Goal: Information Seeking & Learning: Learn about a topic

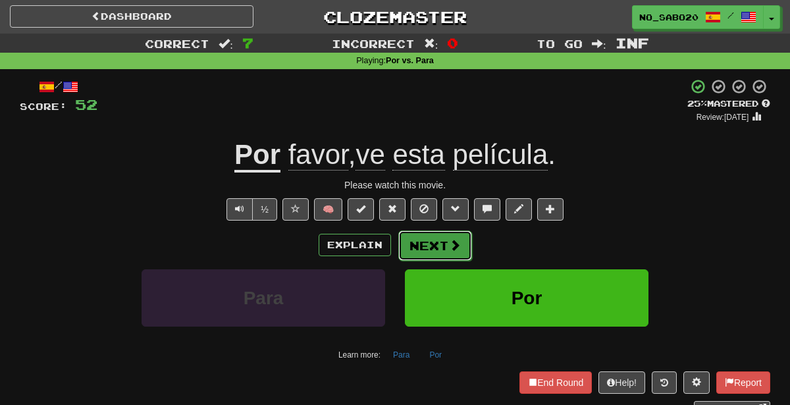
click at [440, 243] on button "Next" at bounding box center [435, 245] width 74 height 30
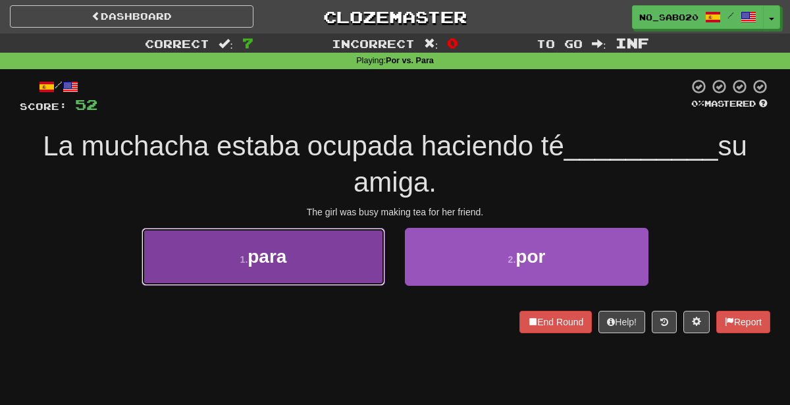
click at [359, 262] on button "1 . para" at bounding box center [264, 256] width 244 height 57
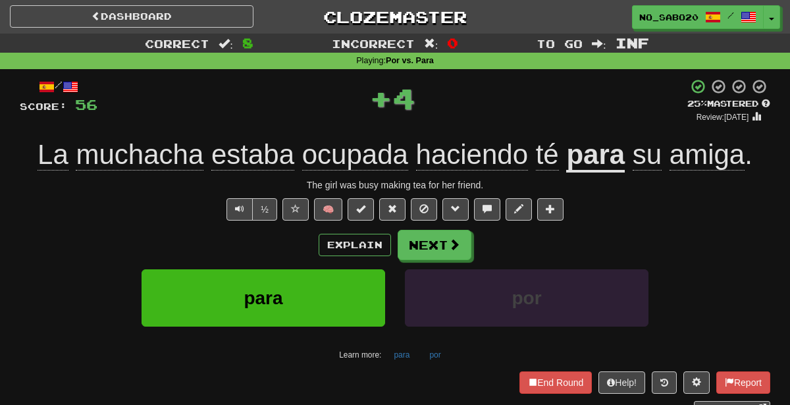
click at [341, 230] on div "Explain Next" at bounding box center [395, 245] width 751 height 30
click at [344, 238] on button "Explain" at bounding box center [355, 245] width 72 height 22
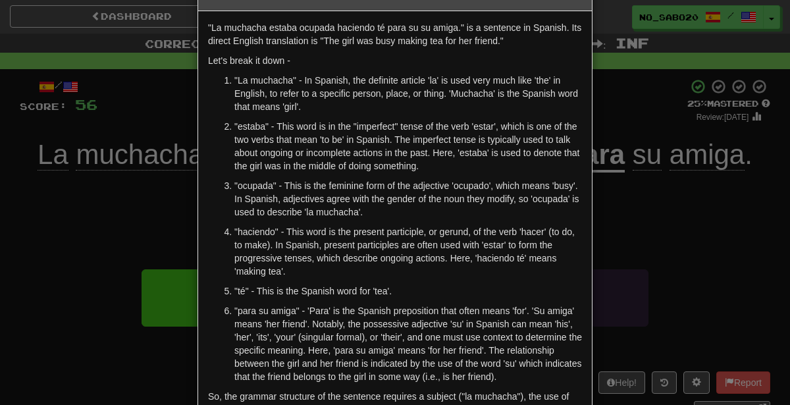
scroll to position [45, 0]
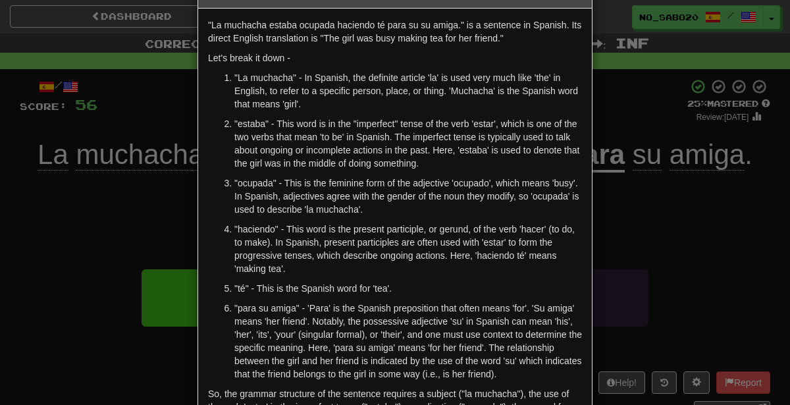
click at [675, 250] on div "× Explanation "La muchacha estaba ocupada haciendo té para su su amiga." is a s…" at bounding box center [395, 202] width 790 height 405
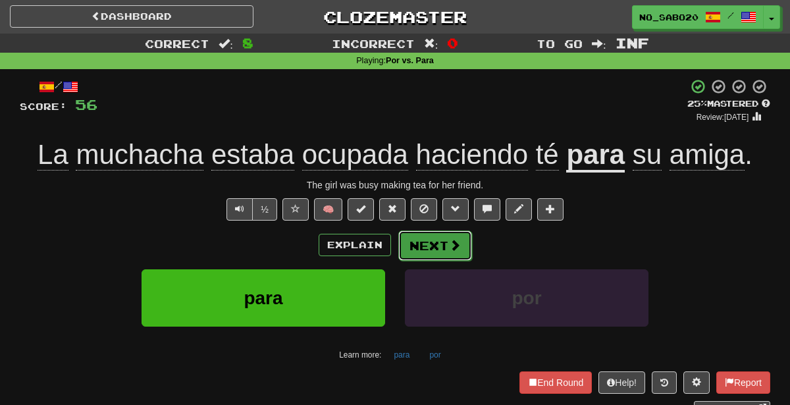
click at [445, 236] on button "Next" at bounding box center [435, 245] width 74 height 30
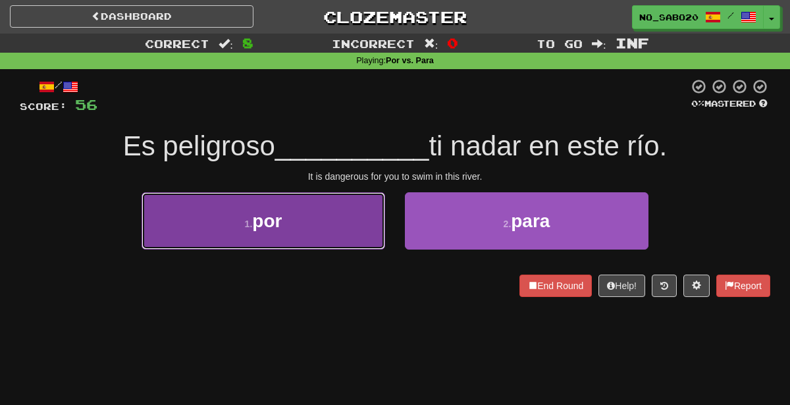
click at [339, 237] on button "1 . por" at bounding box center [264, 220] width 244 height 57
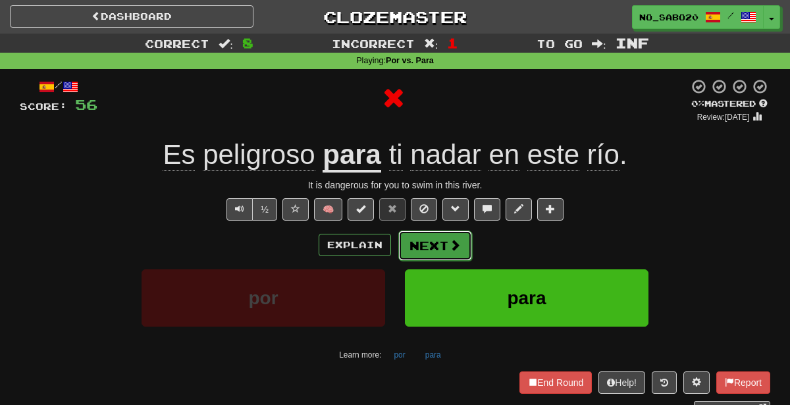
click at [431, 246] on button "Next" at bounding box center [435, 245] width 74 height 30
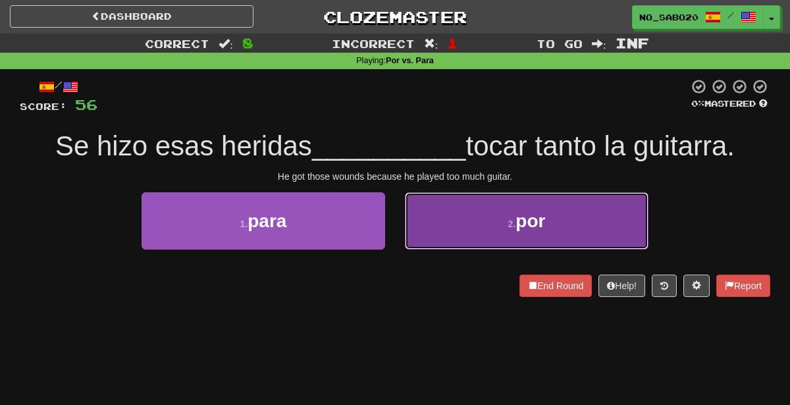
click at [460, 234] on button "2 . por" at bounding box center [527, 220] width 244 height 57
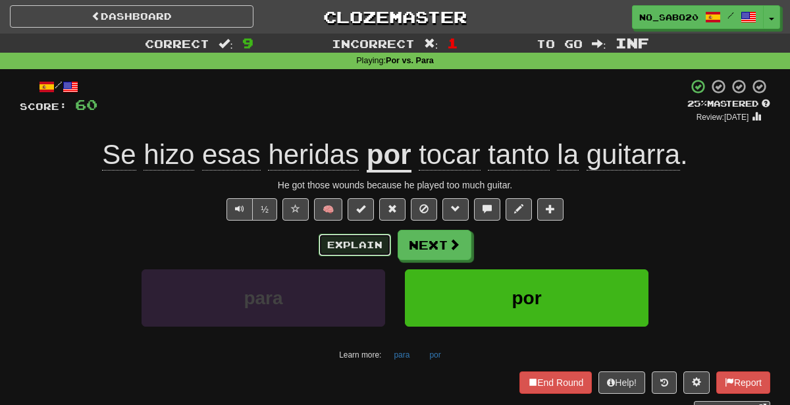
click at [373, 240] on button "Explain" at bounding box center [355, 245] width 72 height 22
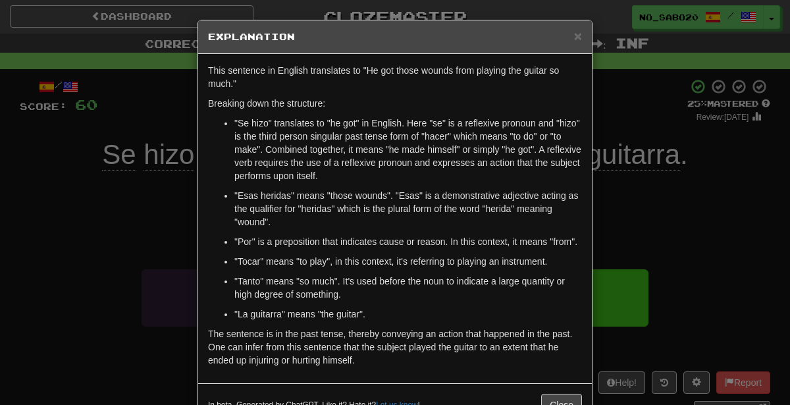
click at [622, 261] on div "× Explanation This sentence in English translates to "He got those wounds from …" at bounding box center [395, 202] width 790 height 405
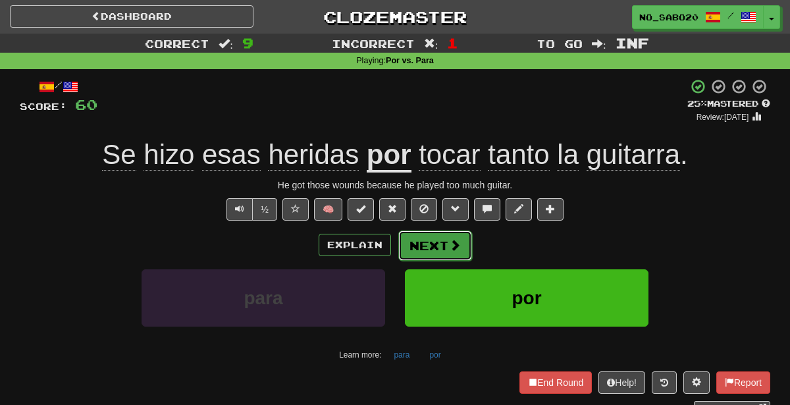
click at [436, 243] on button "Next" at bounding box center [435, 245] width 74 height 30
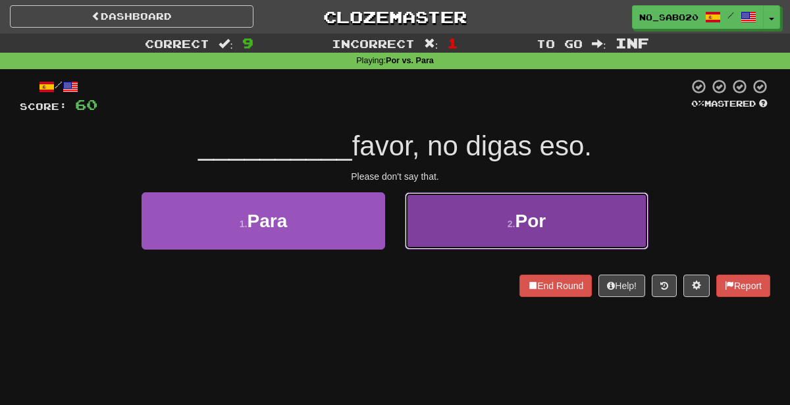
click at [438, 236] on button "2 . Por" at bounding box center [527, 220] width 244 height 57
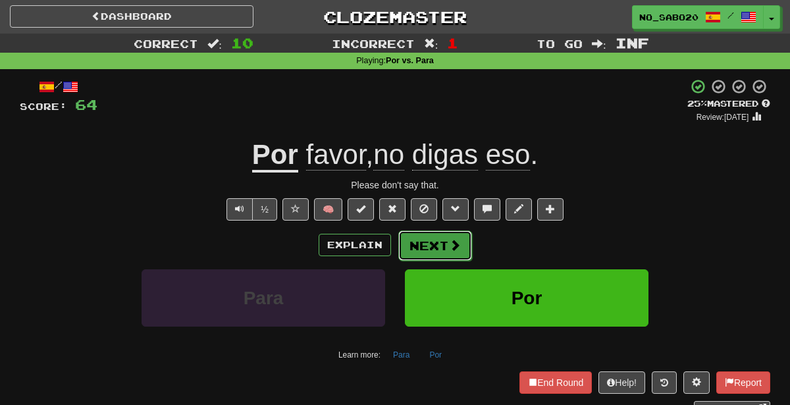
click at [426, 245] on button "Next" at bounding box center [435, 245] width 74 height 30
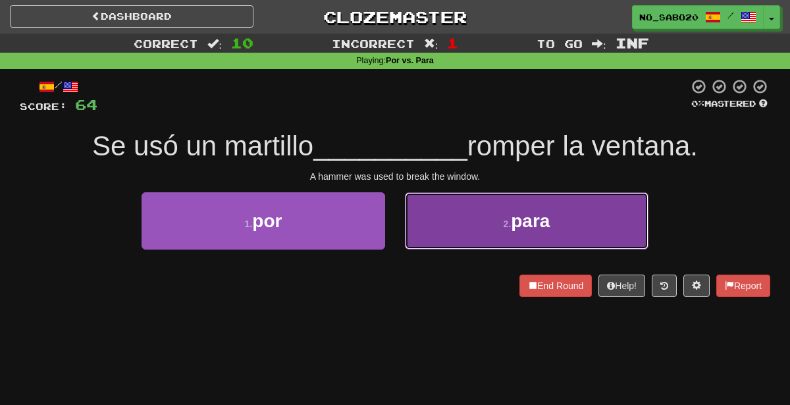
click at [442, 242] on button "2 . para" at bounding box center [527, 220] width 244 height 57
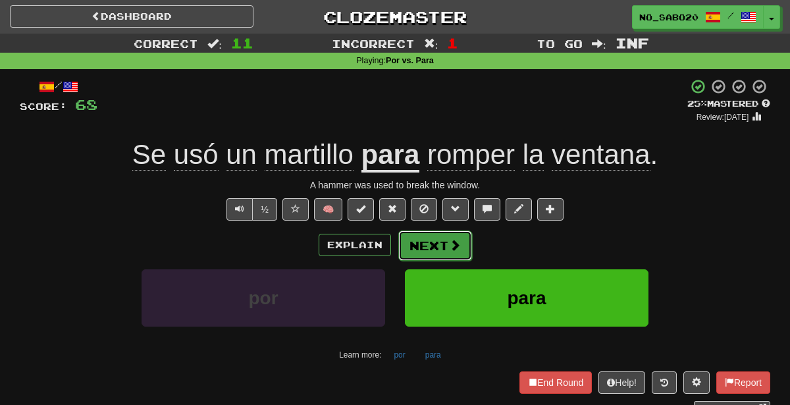
click at [414, 239] on button "Next" at bounding box center [435, 245] width 74 height 30
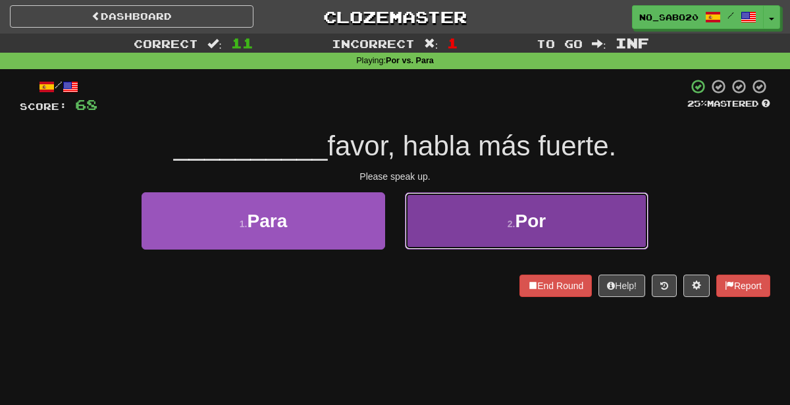
click at [477, 228] on button "2 . Por" at bounding box center [527, 220] width 244 height 57
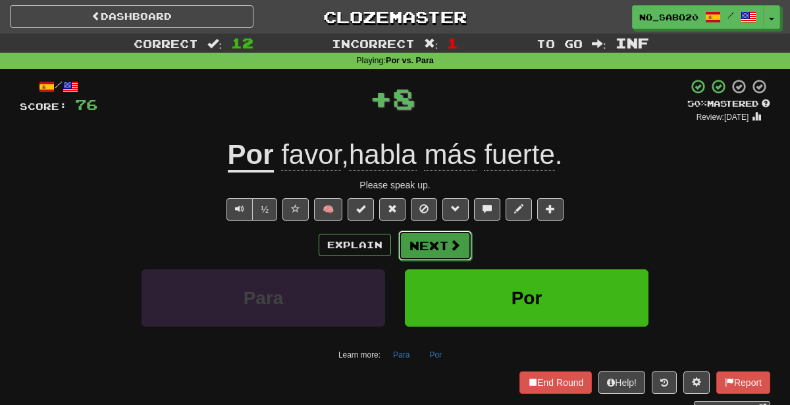
click at [435, 243] on button "Next" at bounding box center [435, 245] width 74 height 30
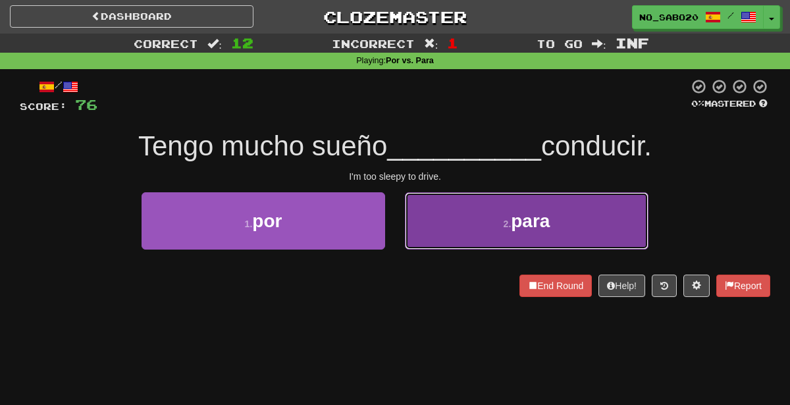
click at [446, 234] on button "2 . para" at bounding box center [527, 220] width 244 height 57
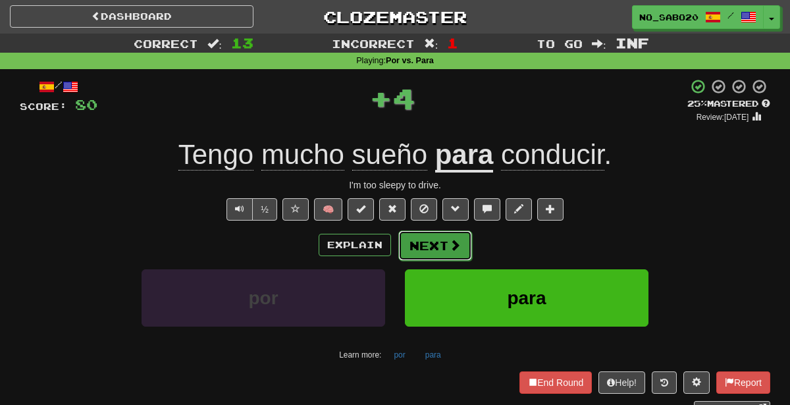
click at [426, 251] on button "Next" at bounding box center [435, 245] width 74 height 30
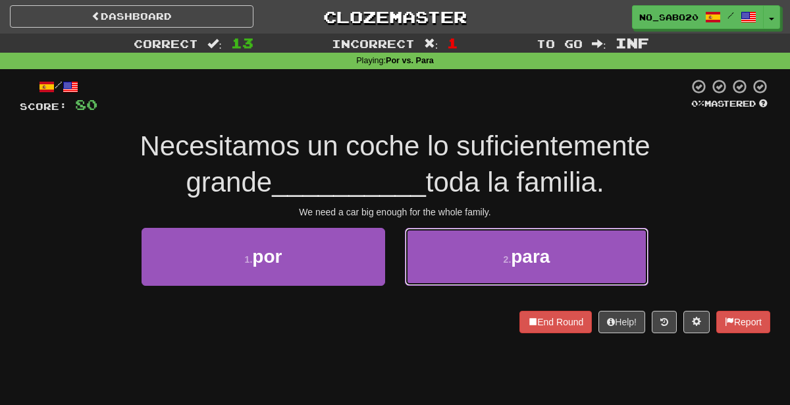
click at [426, 251] on button "2 . para" at bounding box center [527, 256] width 244 height 57
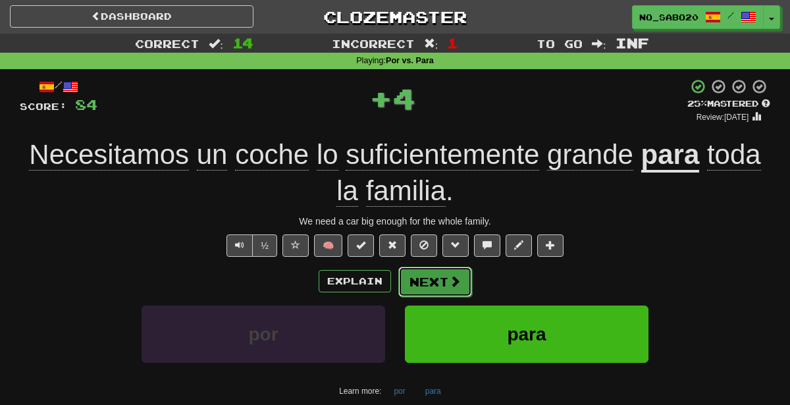
click at [437, 286] on button "Next" at bounding box center [435, 282] width 74 height 30
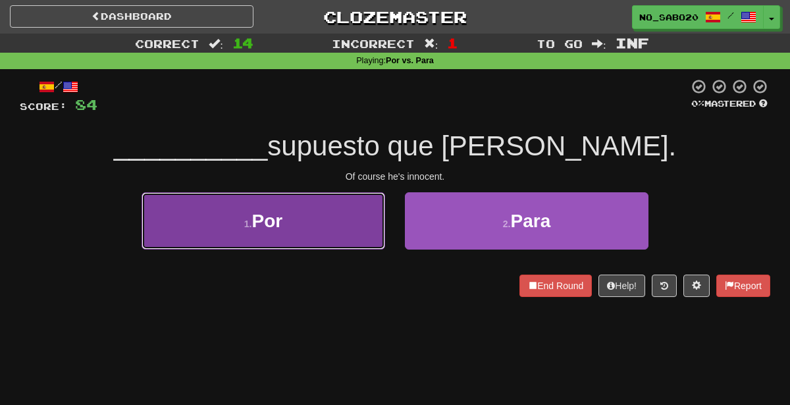
click at [355, 237] on button "1 . Por" at bounding box center [264, 220] width 244 height 57
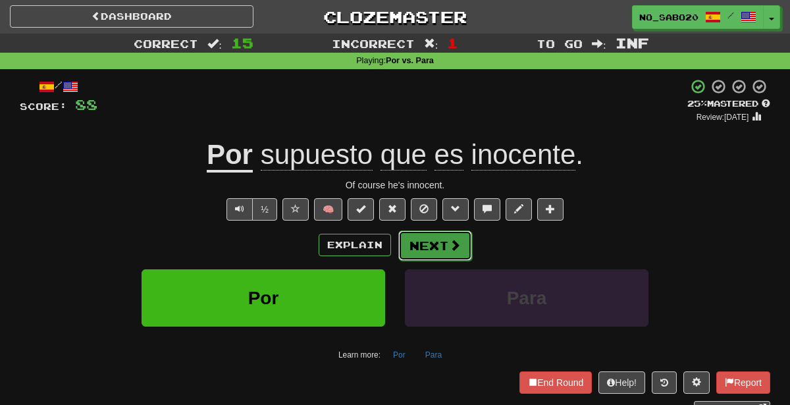
click at [419, 248] on button "Next" at bounding box center [435, 245] width 74 height 30
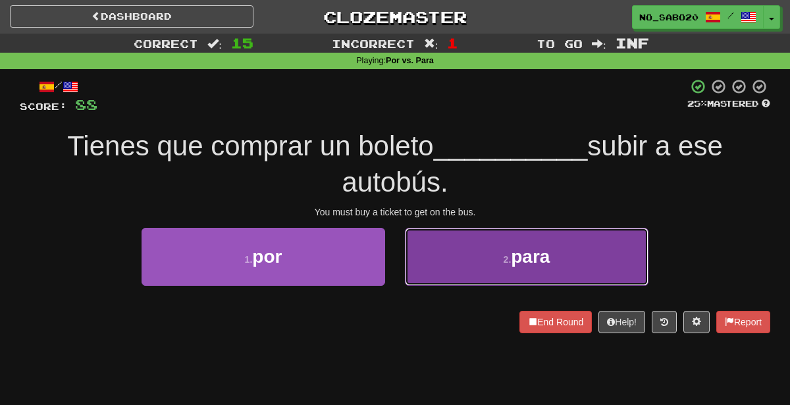
click at [452, 261] on button "2 . para" at bounding box center [527, 256] width 244 height 57
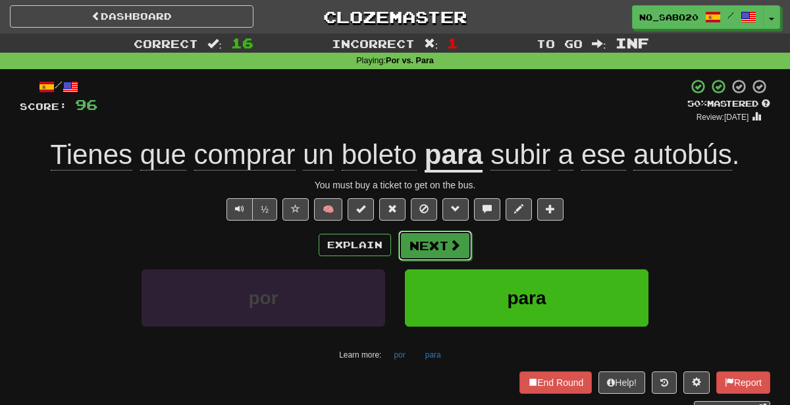
click at [406, 239] on button "Next" at bounding box center [435, 245] width 74 height 30
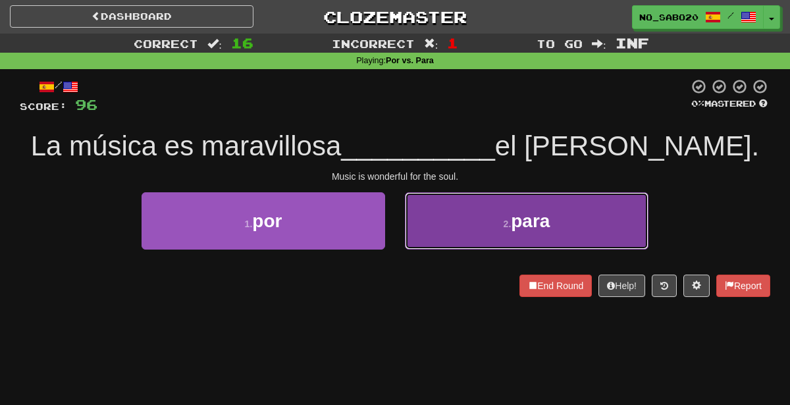
click at [473, 248] on button "2 . para" at bounding box center [527, 220] width 244 height 57
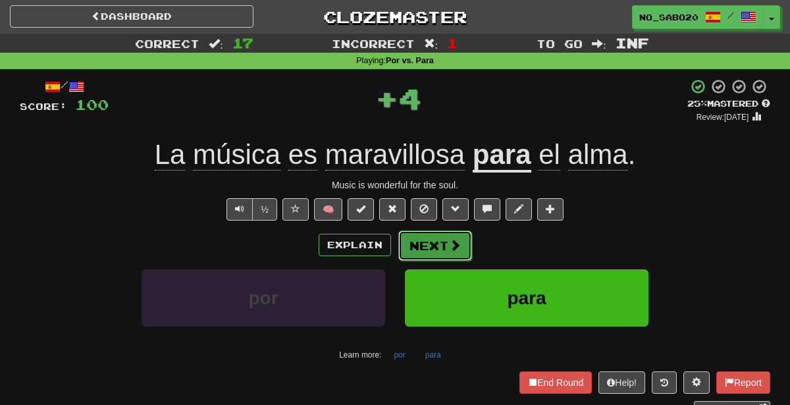
click at [443, 246] on button "Next" at bounding box center [435, 245] width 74 height 30
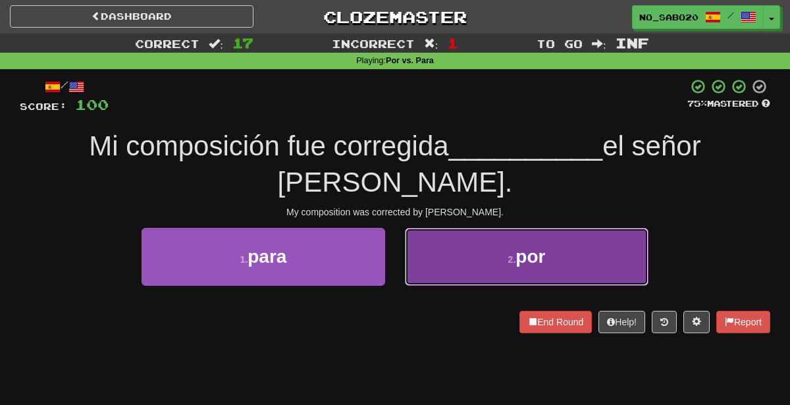
click at [475, 230] on button "2 . por" at bounding box center [527, 256] width 244 height 57
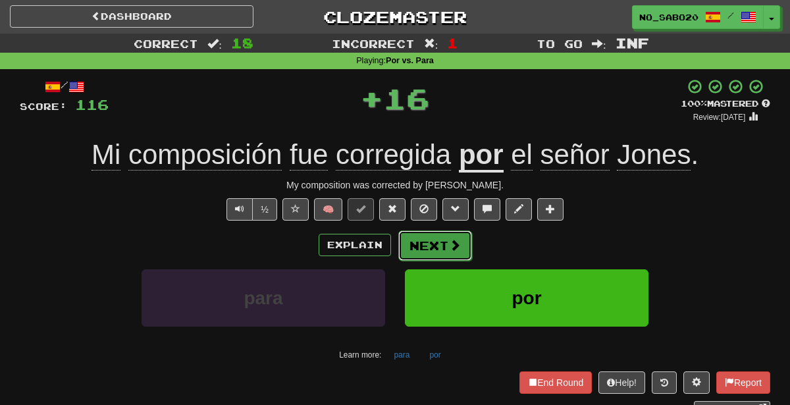
click at [440, 242] on button "Next" at bounding box center [435, 245] width 74 height 30
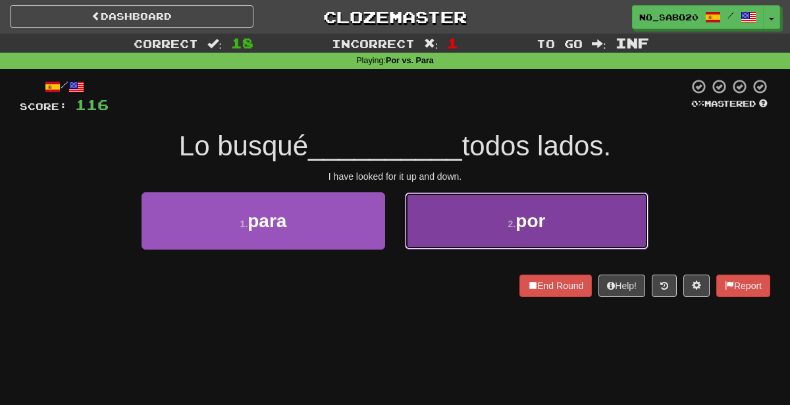
click at [441, 229] on button "2 . por" at bounding box center [527, 220] width 244 height 57
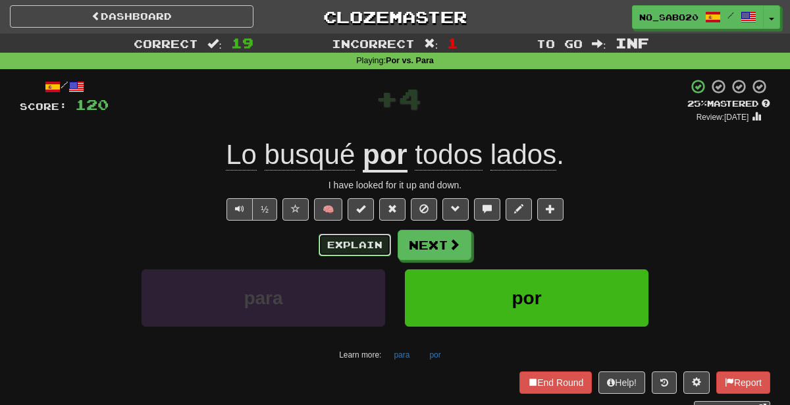
click at [358, 236] on button "Explain" at bounding box center [355, 245] width 72 height 22
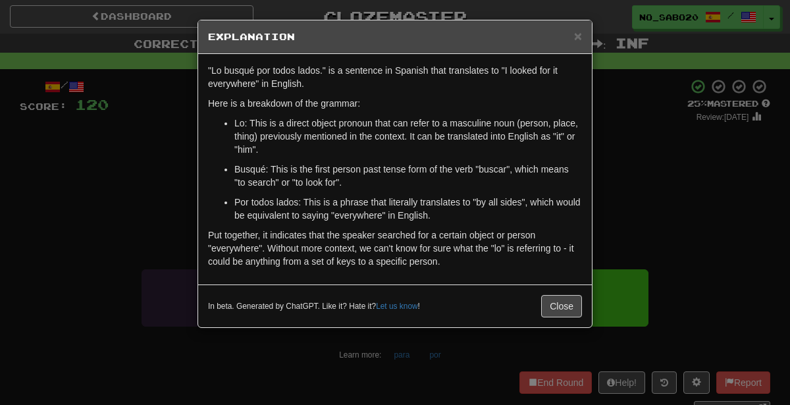
click at [612, 179] on div "× Explanation "Lo busqué por todos lados." is a sentence in Spanish that transl…" at bounding box center [395, 202] width 790 height 405
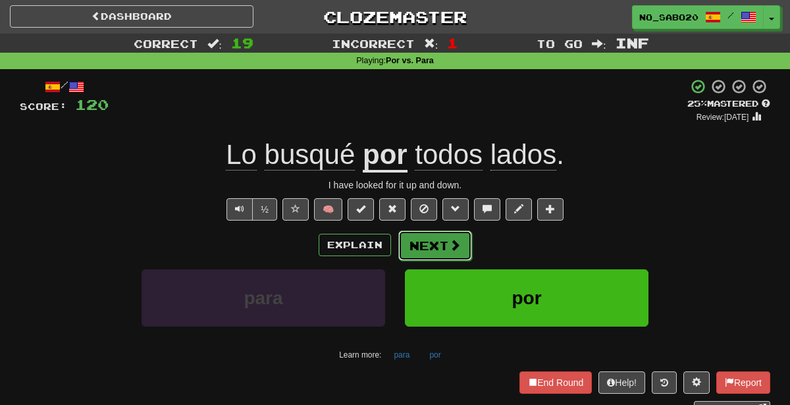
click at [452, 248] on span at bounding box center [455, 245] width 12 height 12
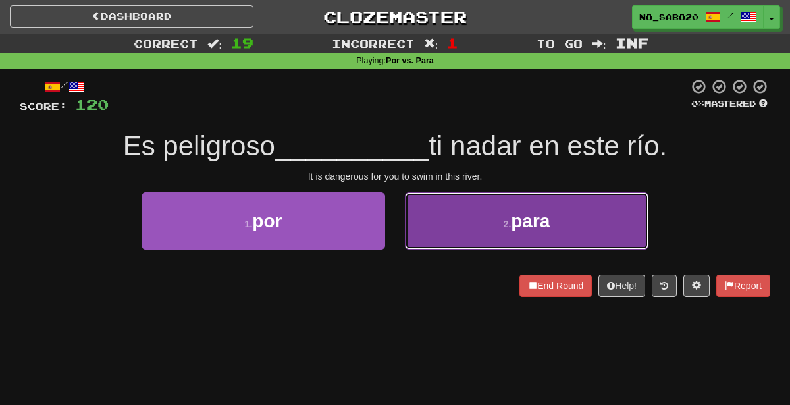
click at [437, 232] on button "2 . para" at bounding box center [527, 220] width 244 height 57
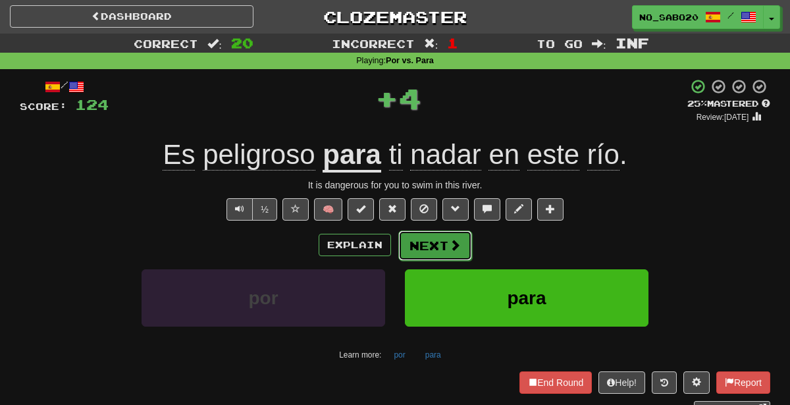
click at [435, 237] on button "Next" at bounding box center [435, 245] width 74 height 30
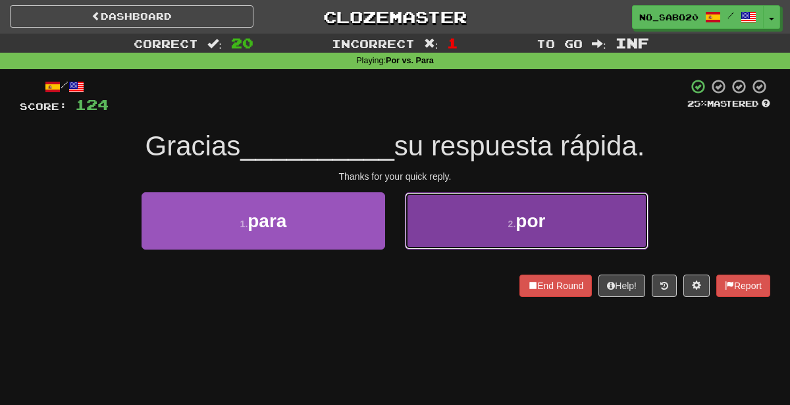
click at [435, 231] on button "2 . por" at bounding box center [527, 220] width 244 height 57
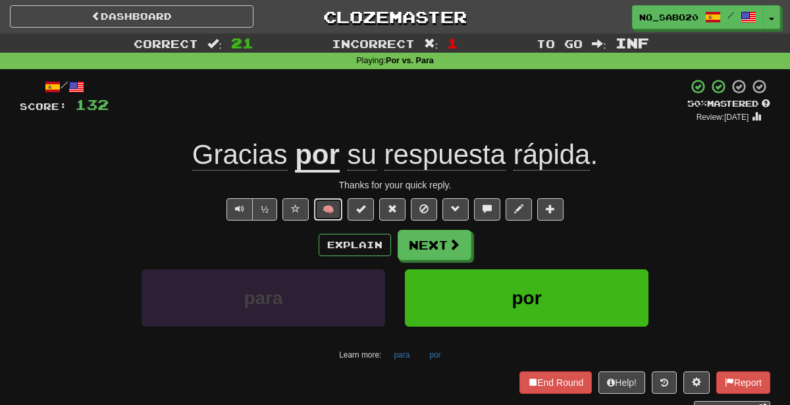
click at [334, 210] on button "🧠" at bounding box center [328, 209] width 28 height 22
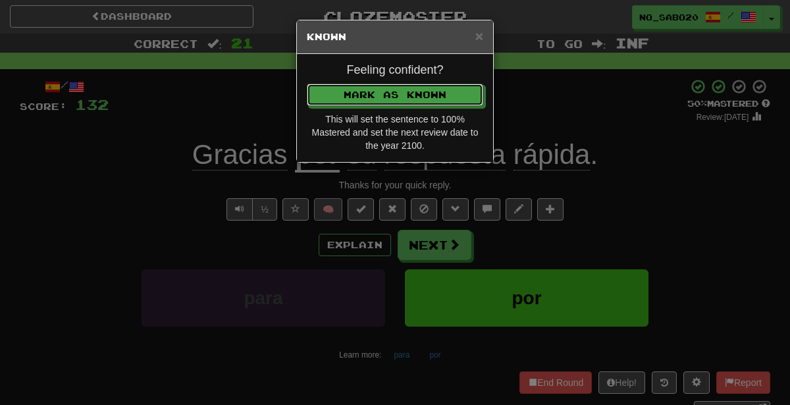
click at [307, 84] on button "Mark as Known" at bounding box center [395, 95] width 176 height 22
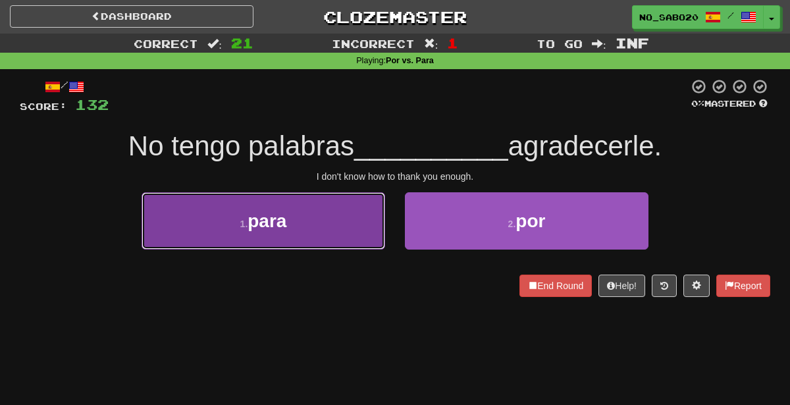
click at [350, 229] on button "1 . para" at bounding box center [264, 220] width 244 height 57
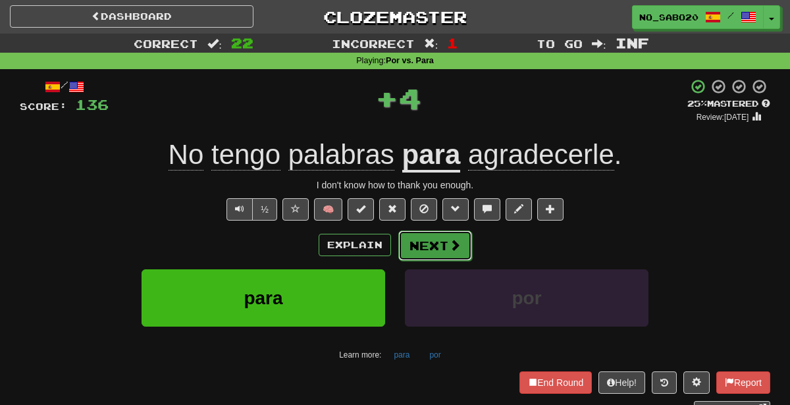
click at [441, 244] on button "Next" at bounding box center [435, 245] width 74 height 30
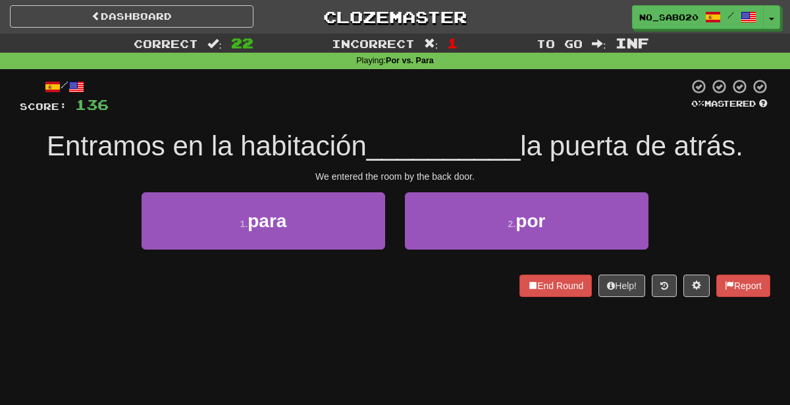
click at [490, 253] on div "2 . por" at bounding box center [526, 230] width 263 height 76
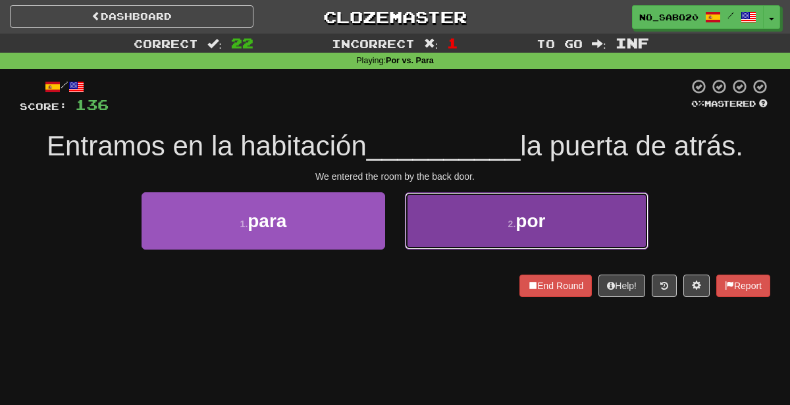
click at [469, 237] on button "2 . por" at bounding box center [527, 220] width 244 height 57
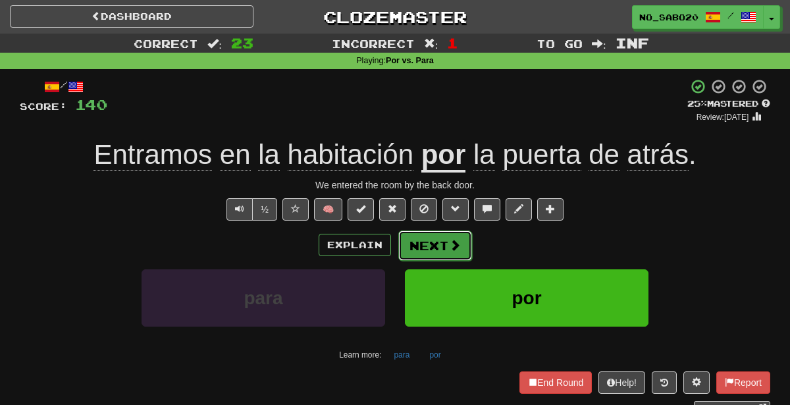
click at [432, 250] on button "Next" at bounding box center [435, 245] width 74 height 30
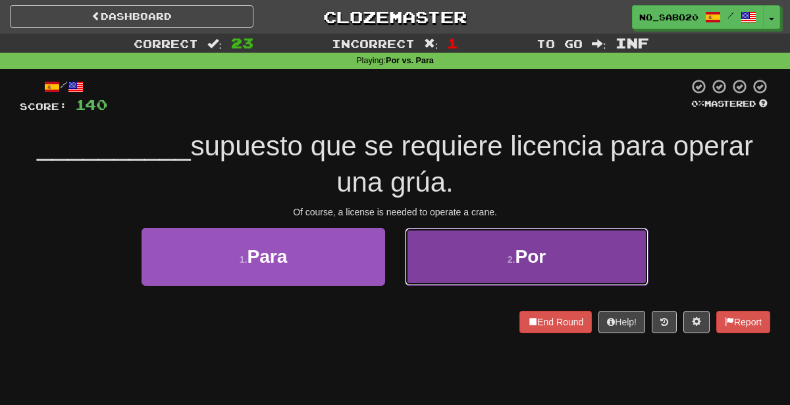
click at [465, 262] on button "2 . Por" at bounding box center [527, 256] width 244 height 57
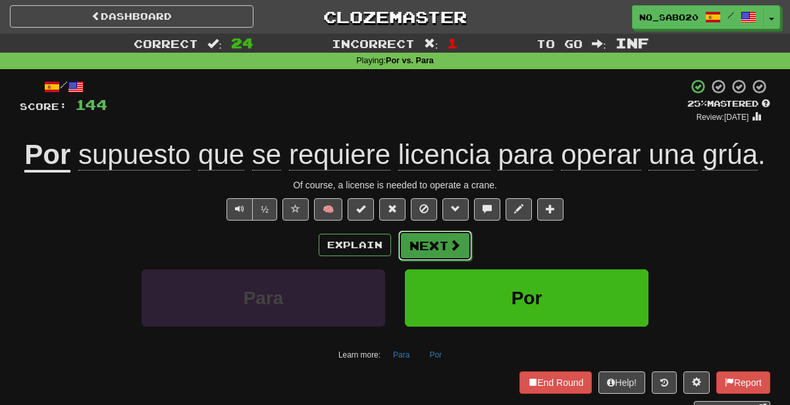
click at [444, 250] on button "Next" at bounding box center [435, 245] width 74 height 30
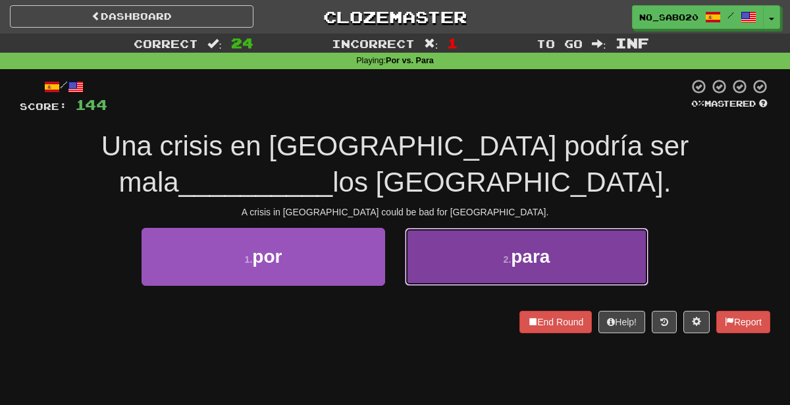
click at [485, 255] on button "2 . para" at bounding box center [527, 256] width 244 height 57
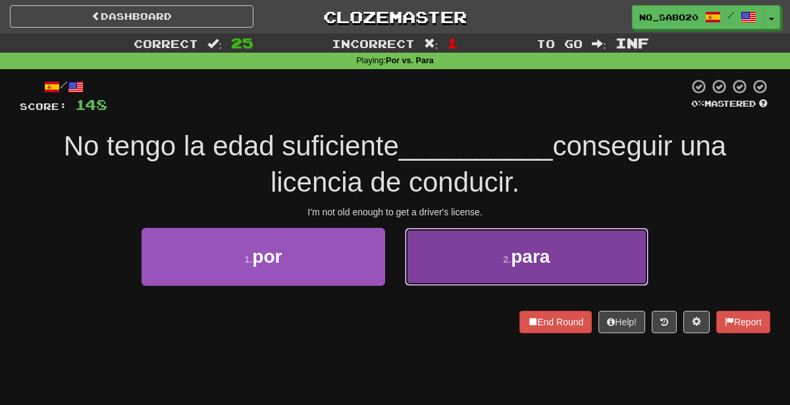
click at [467, 244] on button "2 . para" at bounding box center [527, 256] width 244 height 57
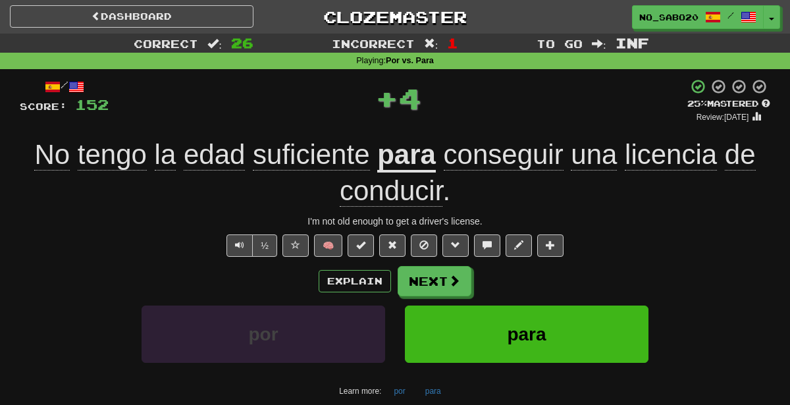
click at [741, 226] on div "I'm not old enough to get a driver's license." at bounding box center [395, 221] width 751 height 13
click at [441, 267] on button "Next" at bounding box center [435, 282] width 74 height 30
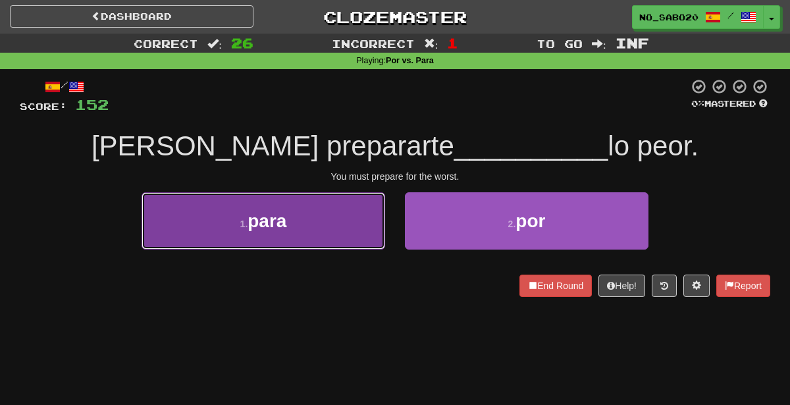
click at [352, 230] on button "1 . para" at bounding box center [264, 220] width 244 height 57
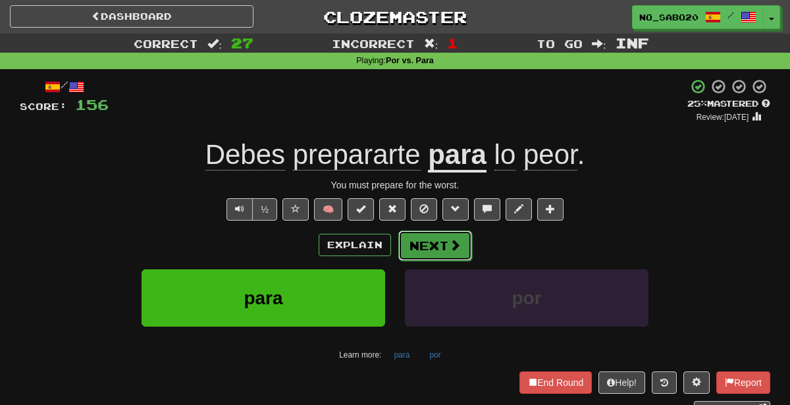
click at [424, 252] on button "Next" at bounding box center [435, 245] width 74 height 30
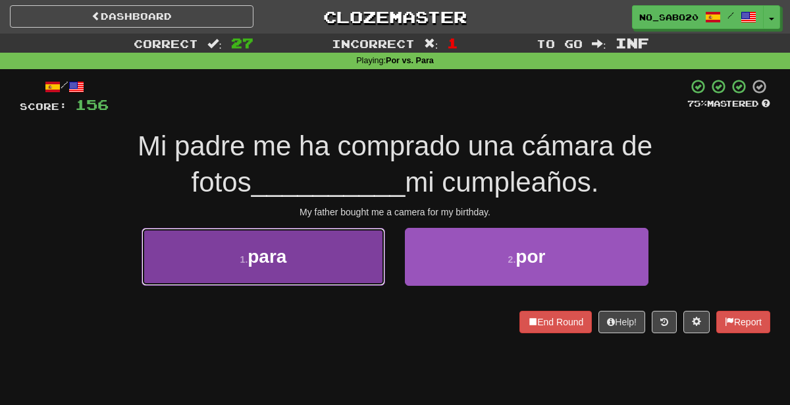
click at [325, 270] on button "1 . para" at bounding box center [264, 256] width 244 height 57
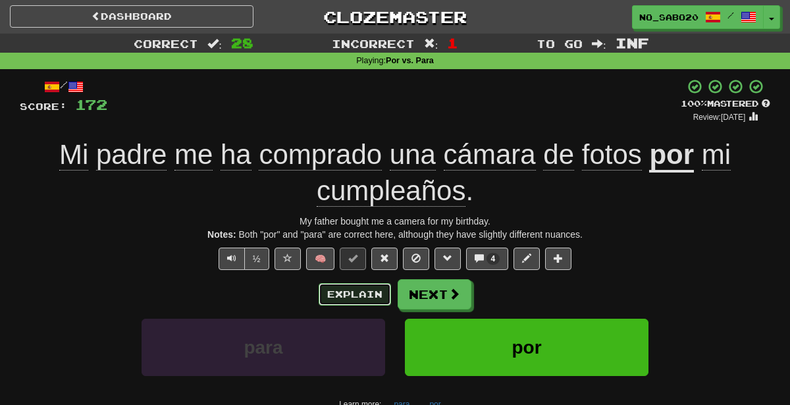
click at [374, 293] on button "Explain" at bounding box center [355, 294] width 72 height 22
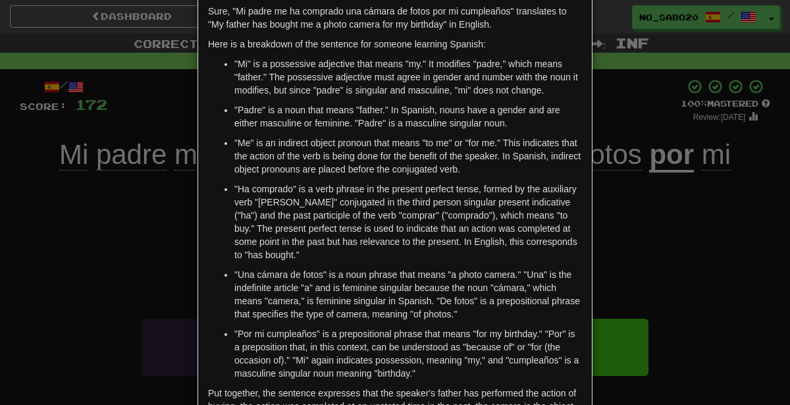
scroll to position [60, 0]
click at [621, 222] on div "× Explanation Sure, "Mi padre me ha comprado una cámara de fotos por mi cumplea…" at bounding box center [395, 202] width 790 height 405
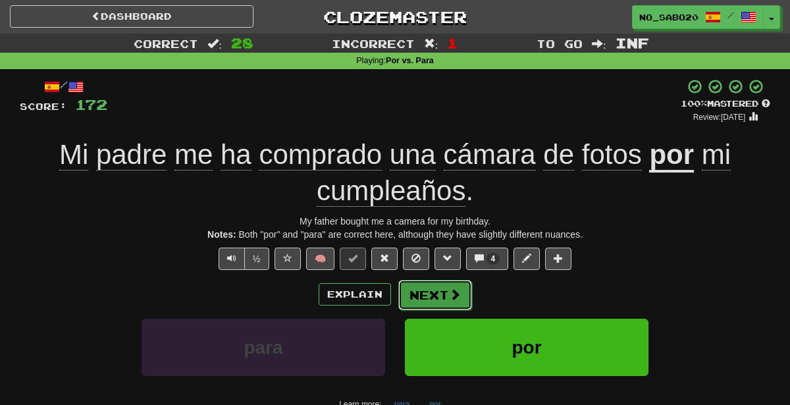
click at [427, 295] on button "Next" at bounding box center [435, 295] width 74 height 30
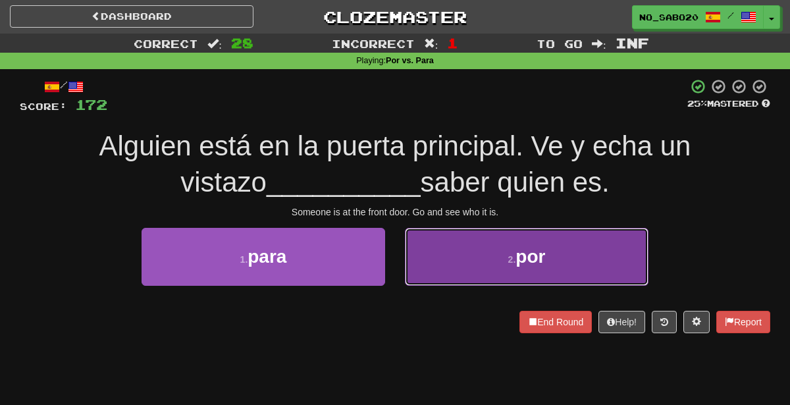
click at [452, 257] on button "2 . por" at bounding box center [527, 256] width 244 height 57
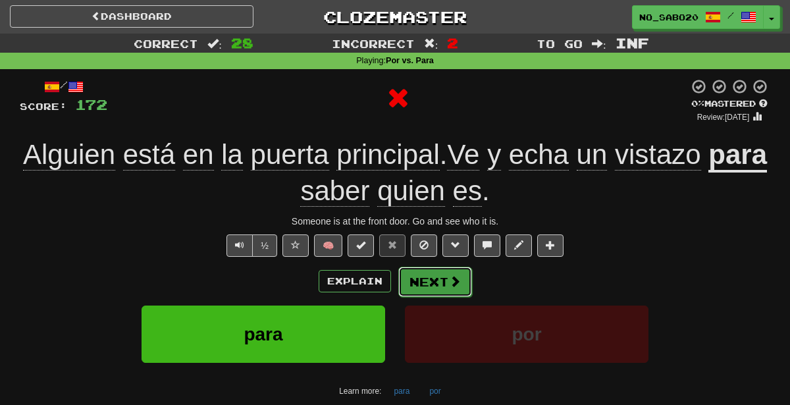
click at [430, 288] on button "Next" at bounding box center [435, 282] width 74 height 30
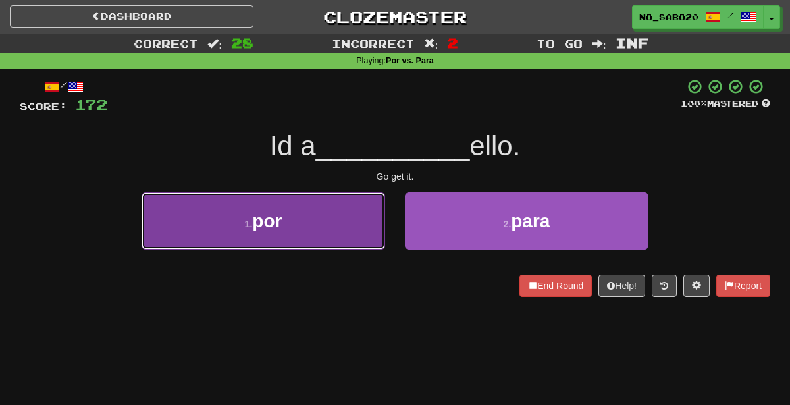
click at [363, 206] on button "1 . por" at bounding box center [264, 220] width 244 height 57
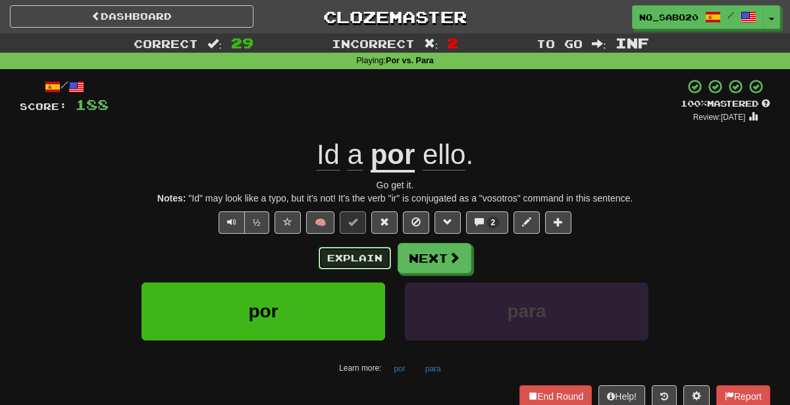
click at [369, 258] on button "Explain" at bounding box center [355, 258] width 72 height 22
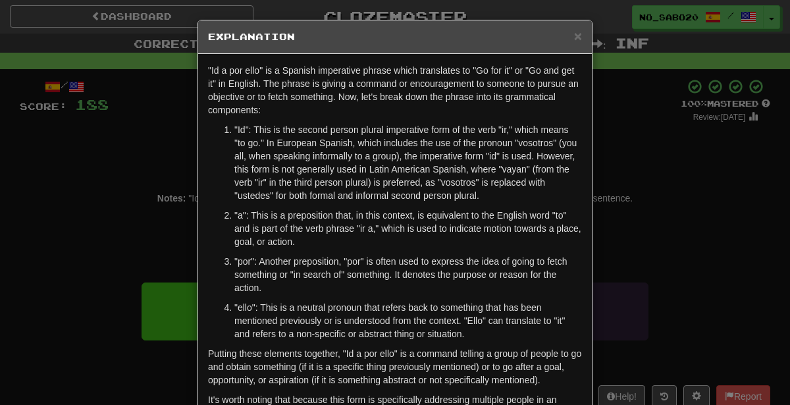
click at [687, 230] on div "× Explanation "Id a por ello" is a Spanish imperative phrase which translates t…" at bounding box center [395, 202] width 790 height 405
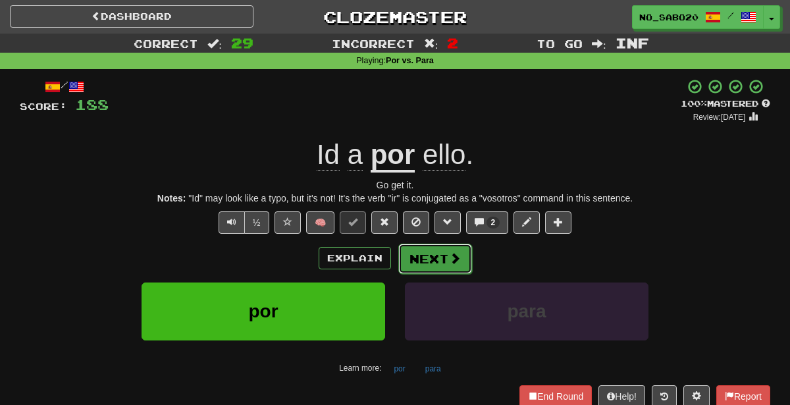
click at [446, 253] on button "Next" at bounding box center [435, 259] width 74 height 30
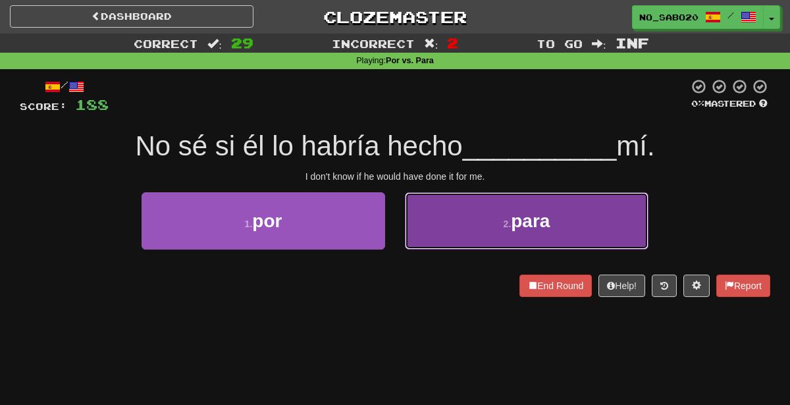
click at [464, 232] on button "2 . para" at bounding box center [527, 220] width 244 height 57
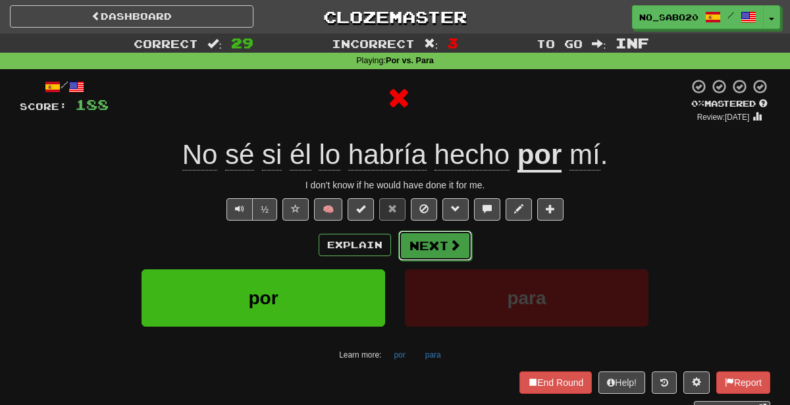
click at [443, 246] on button "Next" at bounding box center [435, 245] width 74 height 30
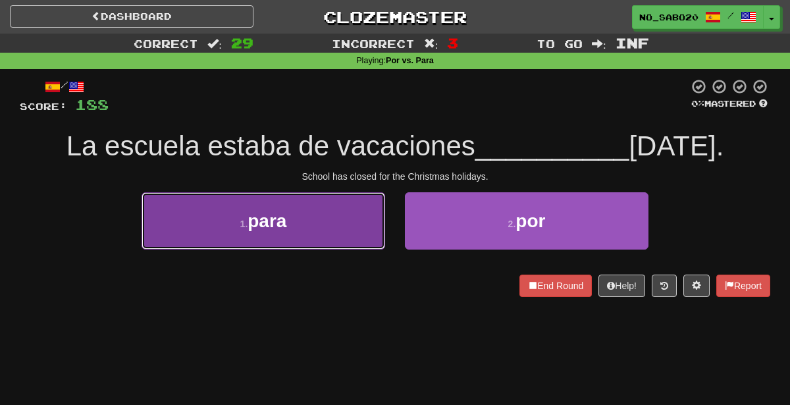
click at [334, 227] on button "1 . para" at bounding box center [264, 220] width 244 height 57
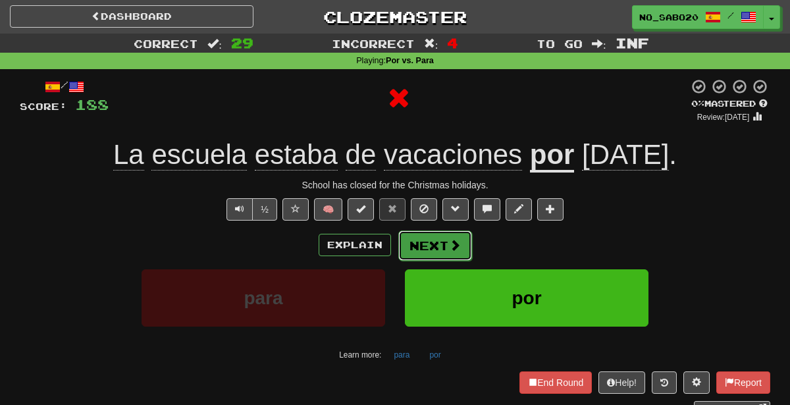
click at [431, 240] on button "Next" at bounding box center [435, 245] width 74 height 30
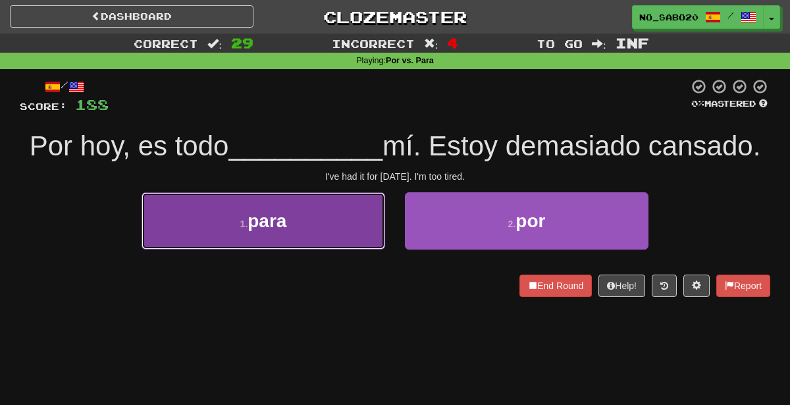
click at [354, 219] on button "1 . para" at bounding box center [264, 220] width 244 height 57
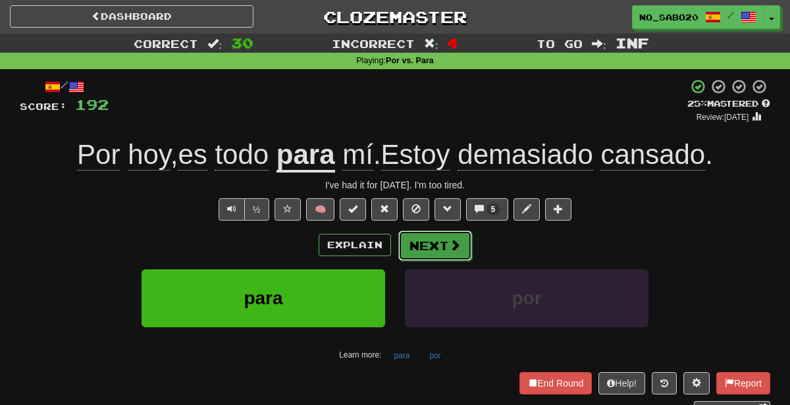
click at [424, 248] on button "Next" at bounding box center [435, 245] width 74 height 30
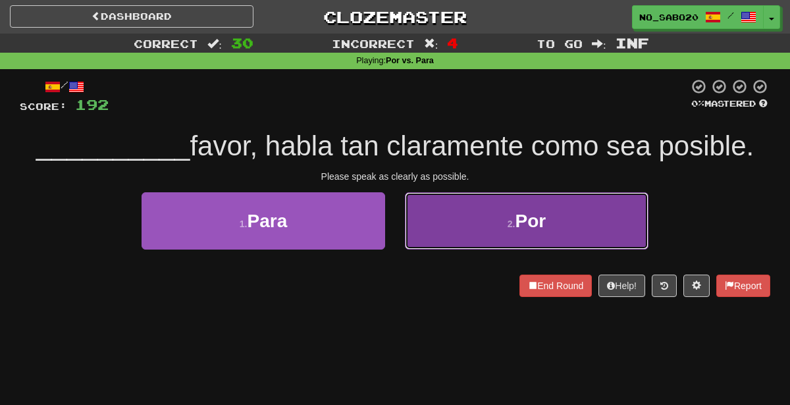
click at [439, 223] on button "2 . Por" at bounding box center [527, 220] width 244 height 57
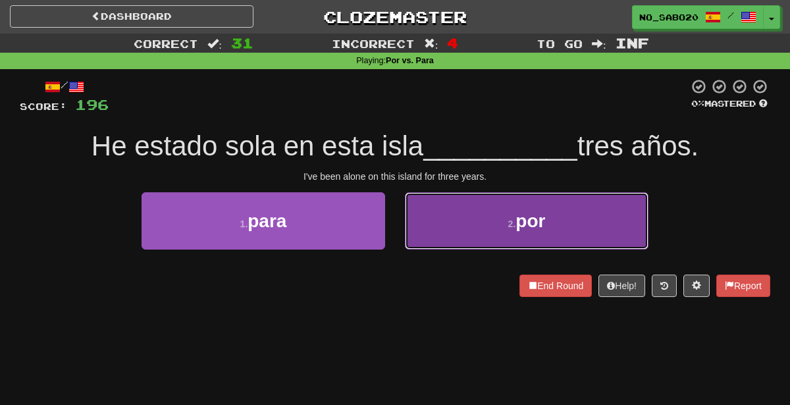
click at [464, 227] on button "2 . por" at bounding box center [527, 220] width 244 height 57
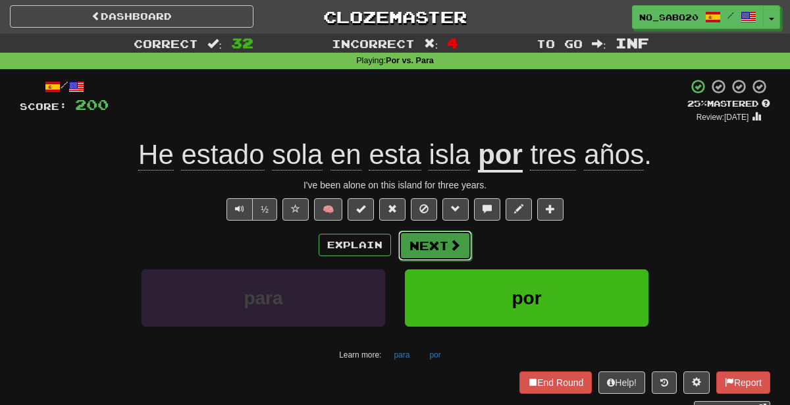
click at [418, 246] on button "Next" at bounding box center [435, 245] width 74 height 30
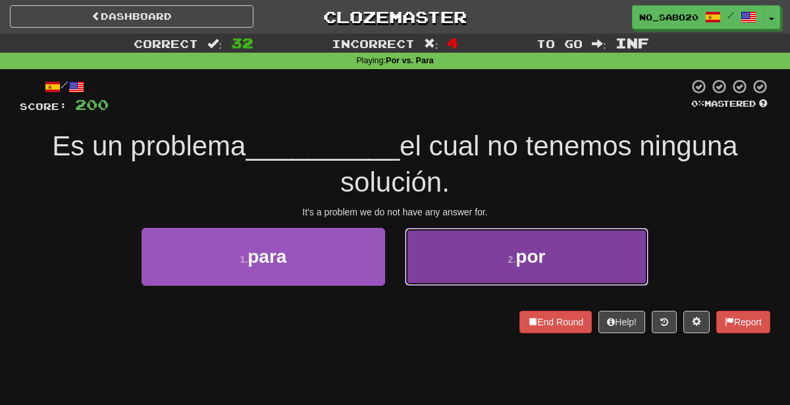
click at [463, 235] on button "2 . por" at bounding box center [527, 256] width 244 height 57
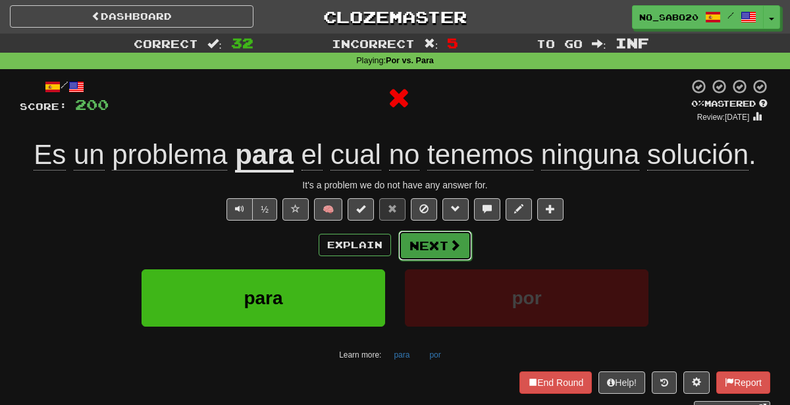
click at [458, 240] on span at bounding box center [455, 245] width 12 height 12
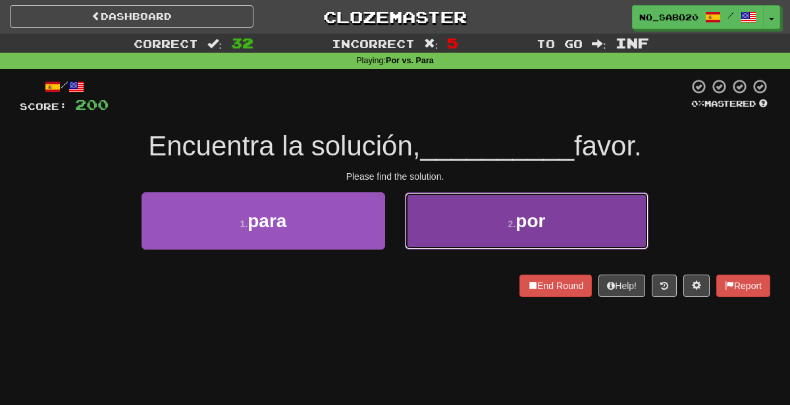
click at [494, 203] on button "2 . por" at bounding box center [527, 220] width 244 height 57
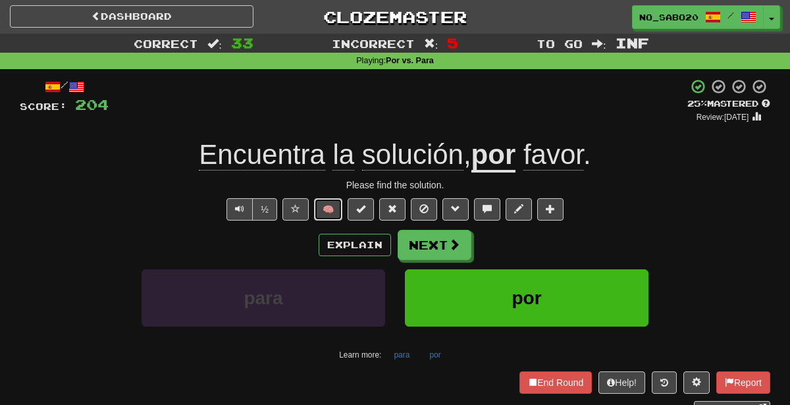
click at [328, 203] on button "🧠" at bounding box center [328, 209] width 28 height 22
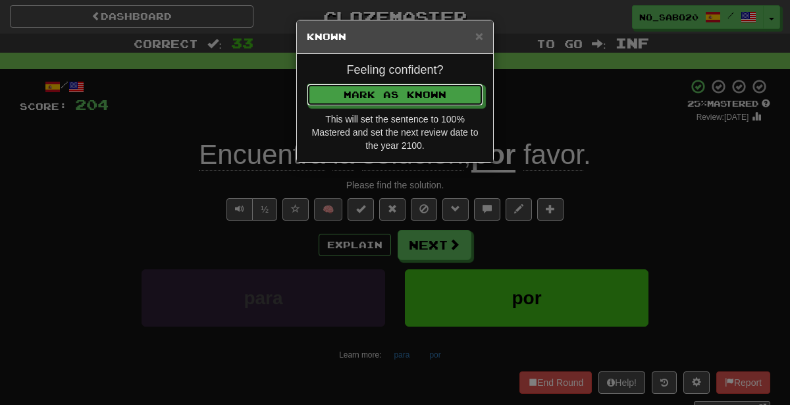
click at [307, 84] on button "Mark as Known" at bounding box center [395, 95] width 176 height 22
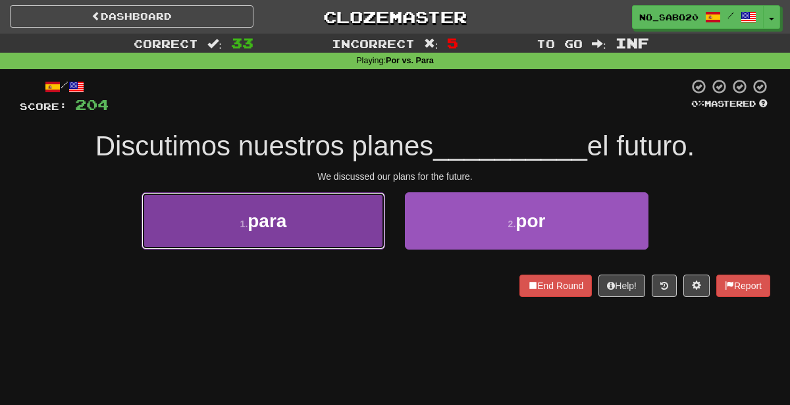
click at [356, 223] on button "1 . para" at bounding box center [264, 220] width 244 height 57
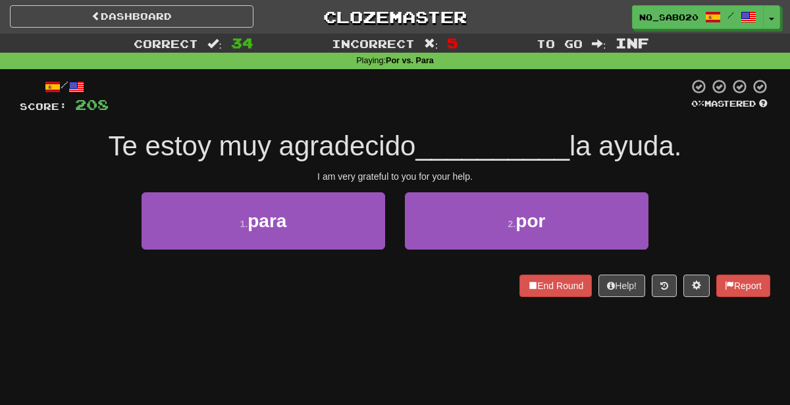
click at [492, 144] on span "__________" at bounding box center [492, 145] width 154 height 31
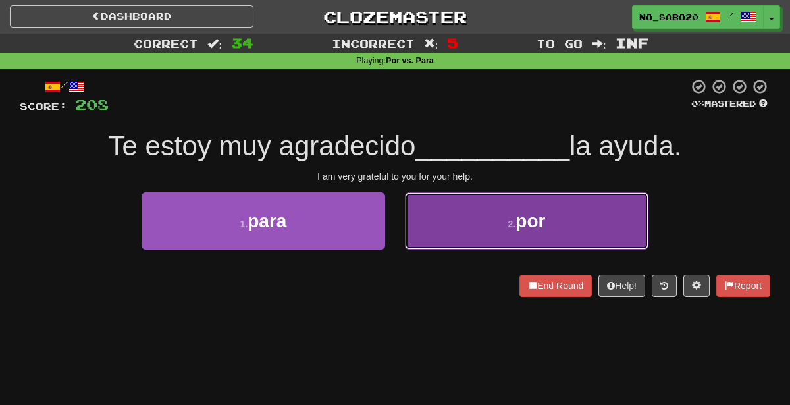
click at [462, 248] on button "2 . por" at bounding box center [527, 220] width 244 height 57
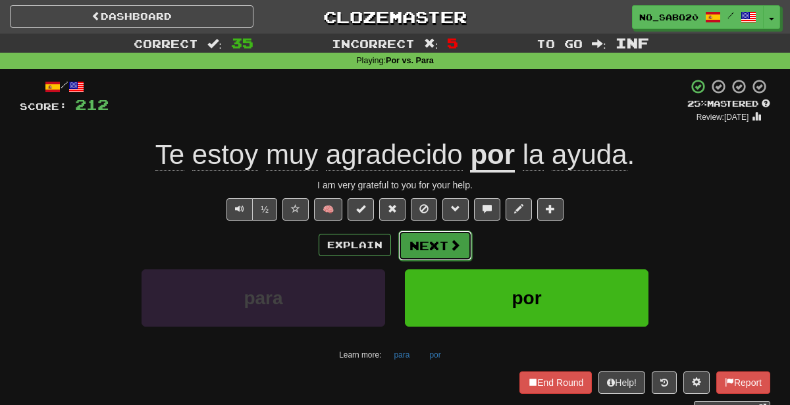
click at [421, 252] on button "Next" at bounding box center [435, 245] width 74 height 30
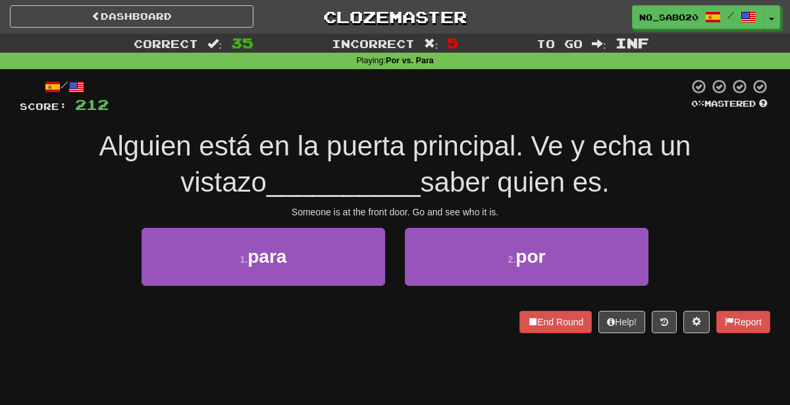
click at [372, 120] on div "/ Score: 212 0 % Mastered Alguien está en la puerta principal. Ve y echa un vis…" at bounding box center [395, 205] width 751 height 254
